Goal: Task Accomplishment & Management: Use online tool/utility

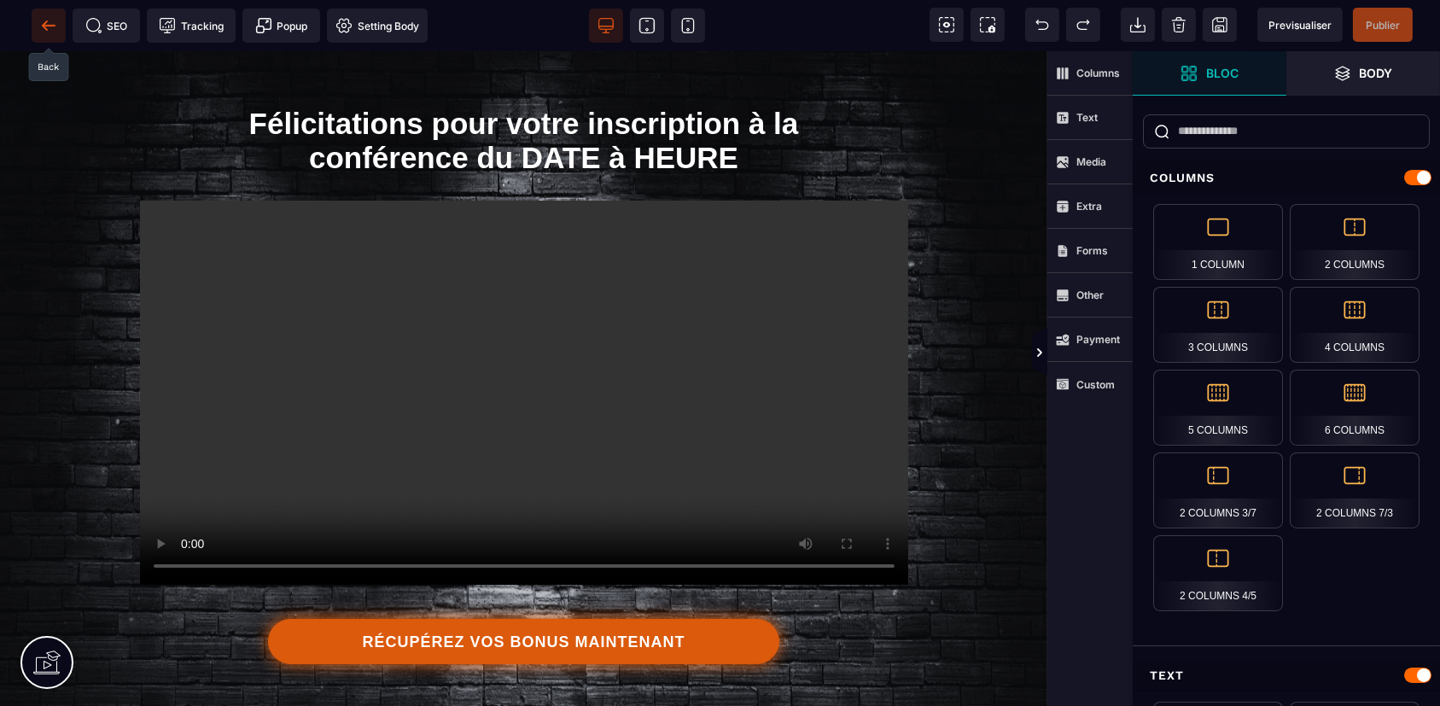
click at [34, 35] on span at bounding box center [49, 26] width 34 height 34
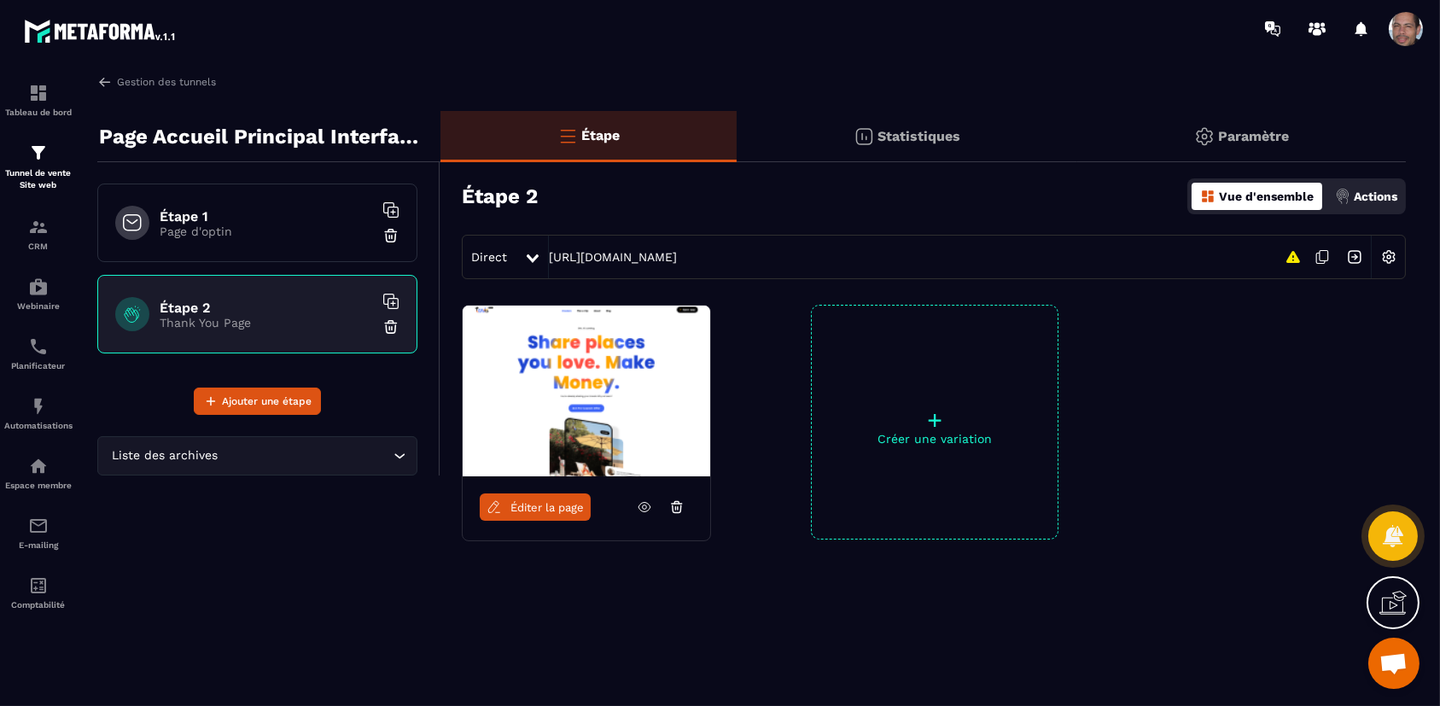
click at [272, 242] on div "Étape 1 Page d'optin" at bounding box center [257, 223] width 320 height 79
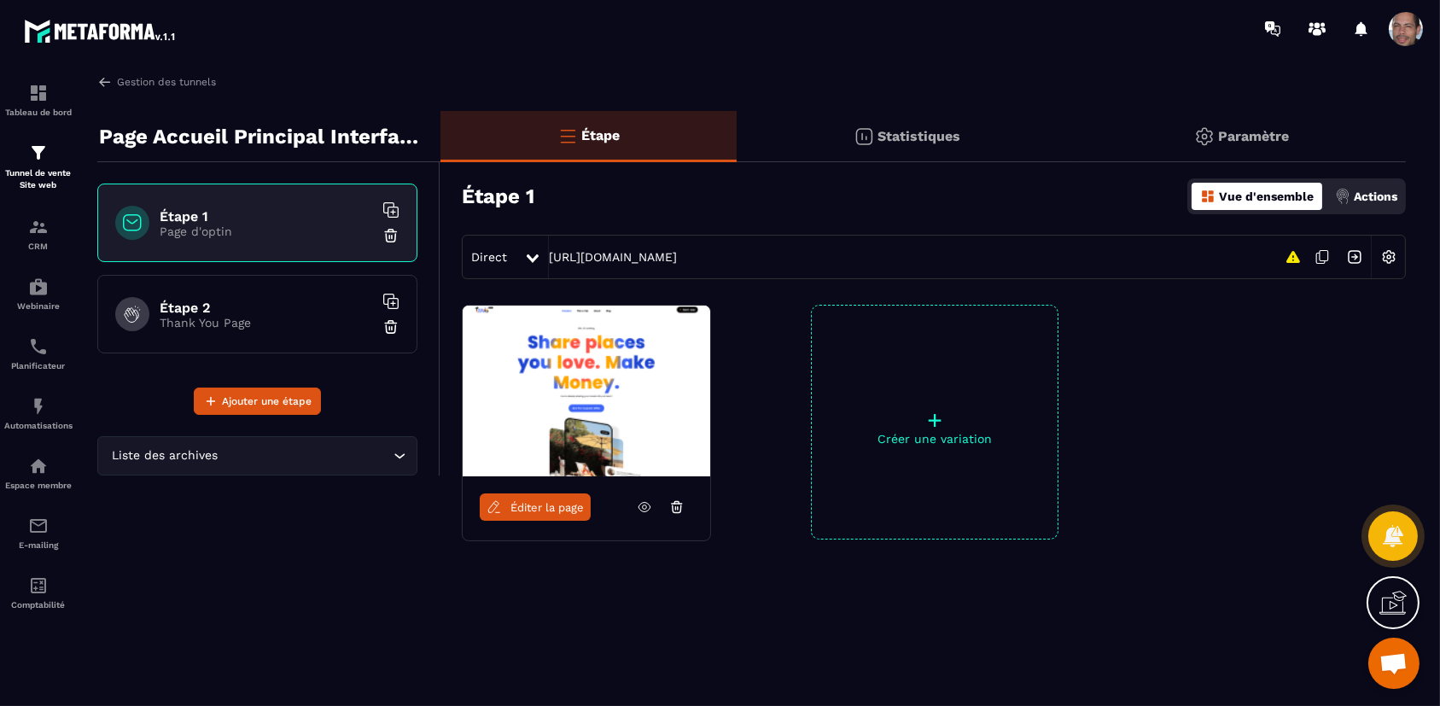
click at [296, 217] on h6 "Étape 1" at bounding box center [266, 216] width 213 height 16
click at [531, 508] on span "Éditer la page" at bounding box center [547, 507] width 73 height 13
